Goal: Task Accomplishment & Management: Manage account settings

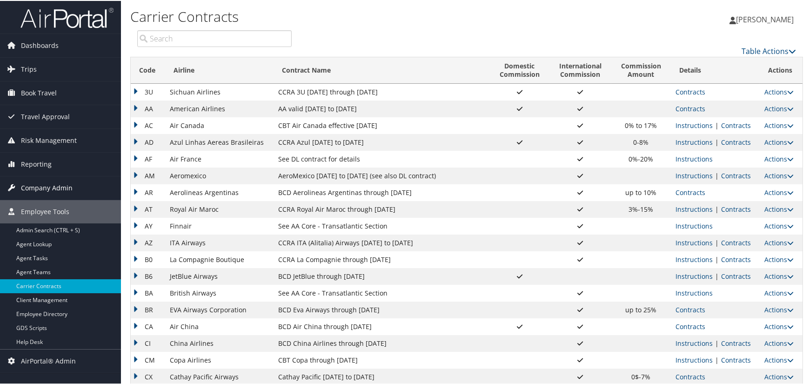
click at [58, 184] on span "Company Admin" at bounding box center [47, 186] width 52 height 23
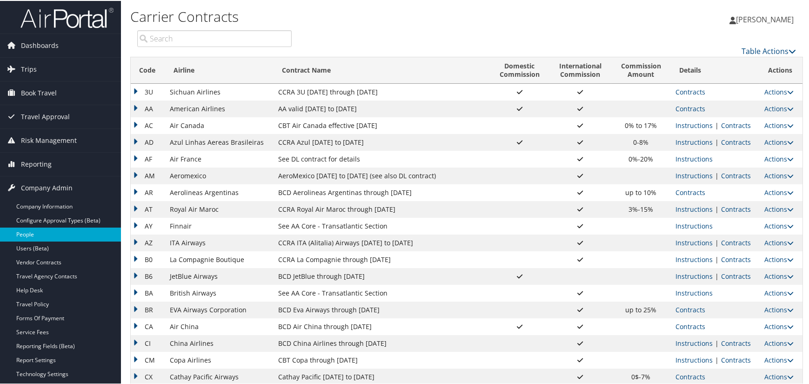
click at [28, 231] on link "People" at bounding box center [60, 234] width 121 height 14
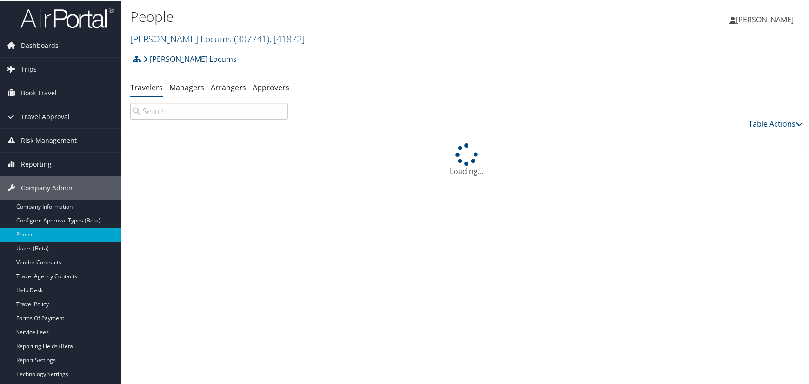
click at [182, 55] on link "Hayes Locums" at bounding box center [189, 58] width 93 height 19
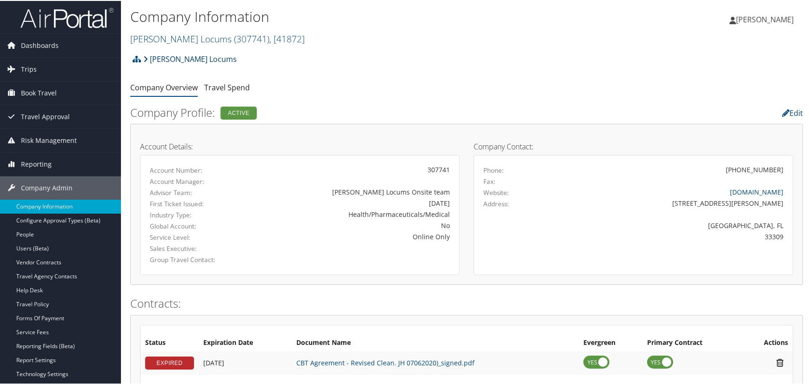
click at [191, 57] on link "[PERSON_NAME] Locums" at bounding box center [189, 58] width 93 height 19
click at [269, 39] on span ", [ 41872 ]" at bounding box center [286, 38] width 35 height 13
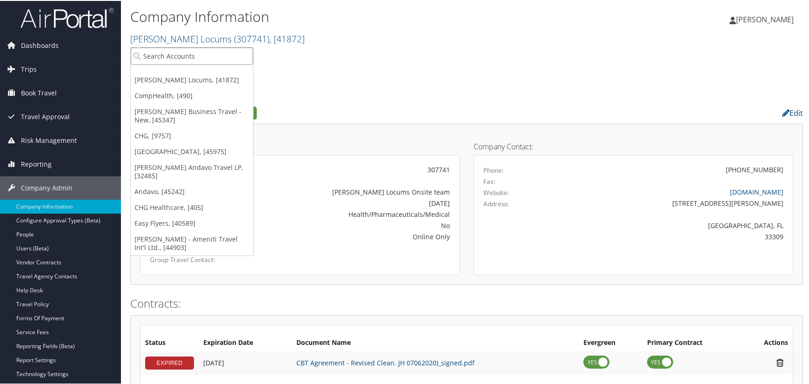
click at [214, 58] on input "search" at bounding box center [192, 55] width 122 height 17
type input "chg"
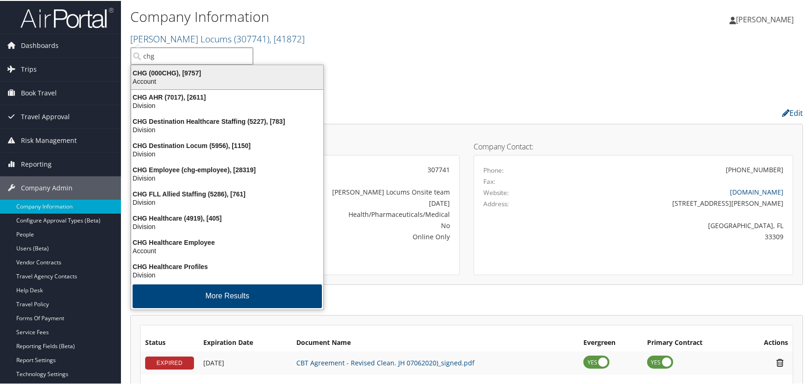
click at [211, 78] on div "Account" at bounding box center [227, 80] width 203 height 8
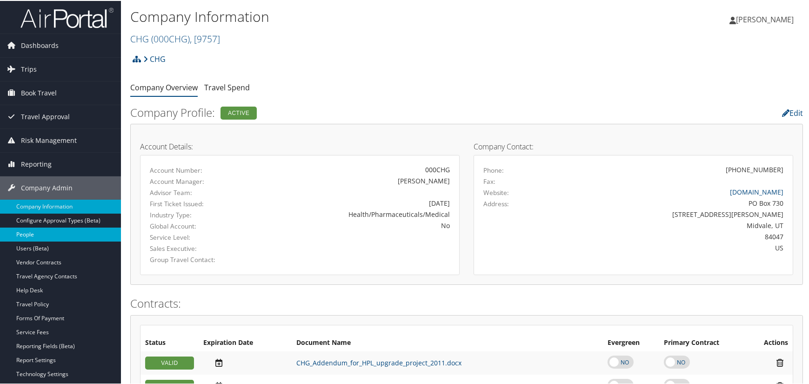
click at [31, 235] on link "People" at bounding box center [60, 234] width 121 height 14
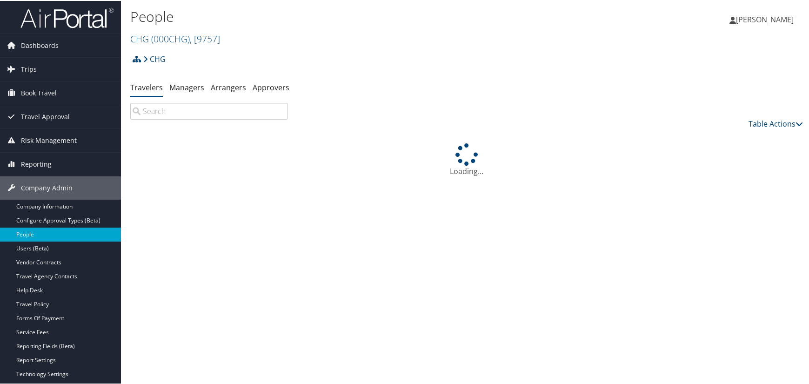
click at [226, 109] on input "search" at bounding box center [209, 110] width 158 height 17
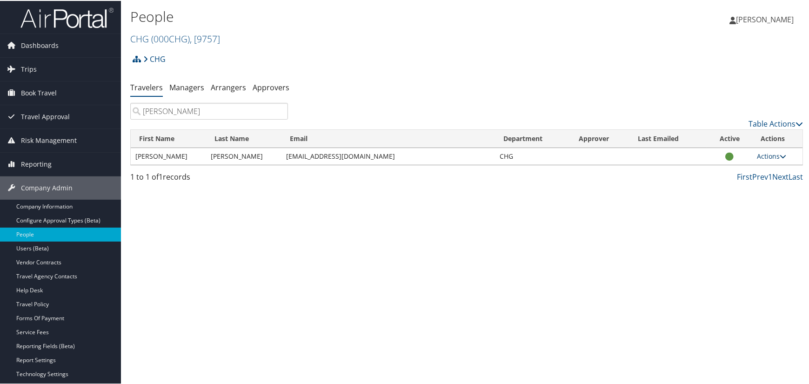
type input "[PERSON_NAME]"
click at [765, 153] on link "Actions" at bounding box center [771, 155] width 29 height 9
